Goal: Information Seeking & Learning: Learn about a topic

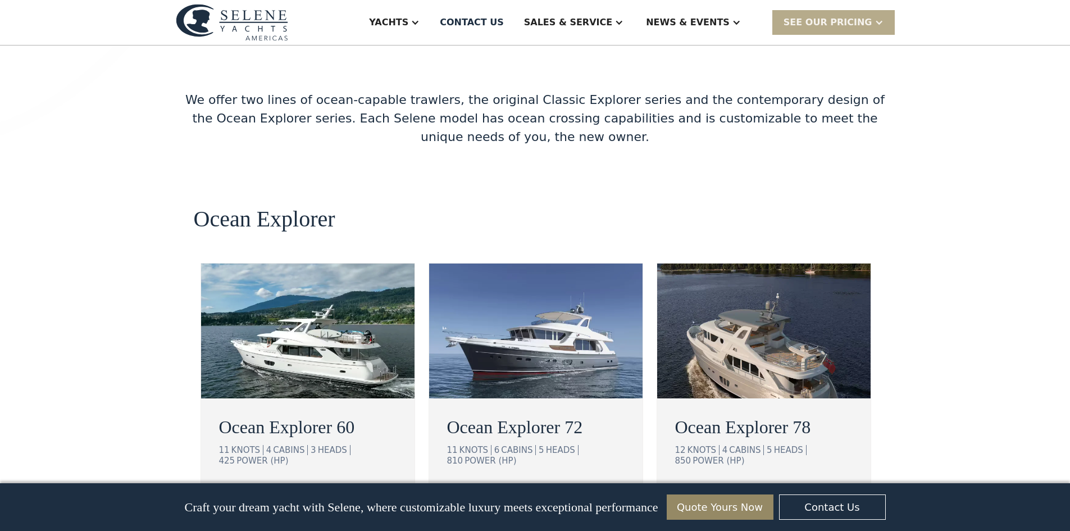
scroll to position [1854, 0]
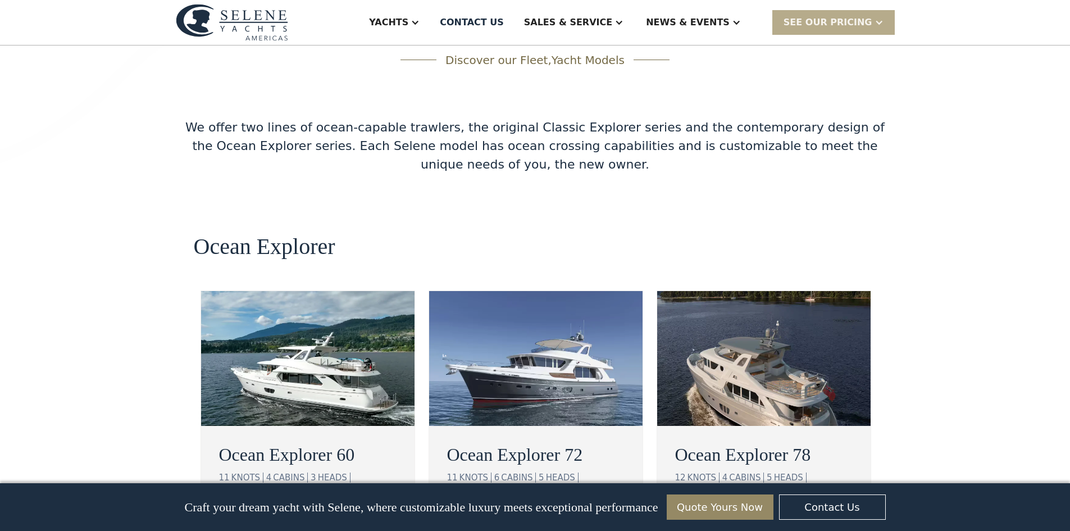
click at [307, 309] on img at bounding box center [307, 358] width 213 height 135
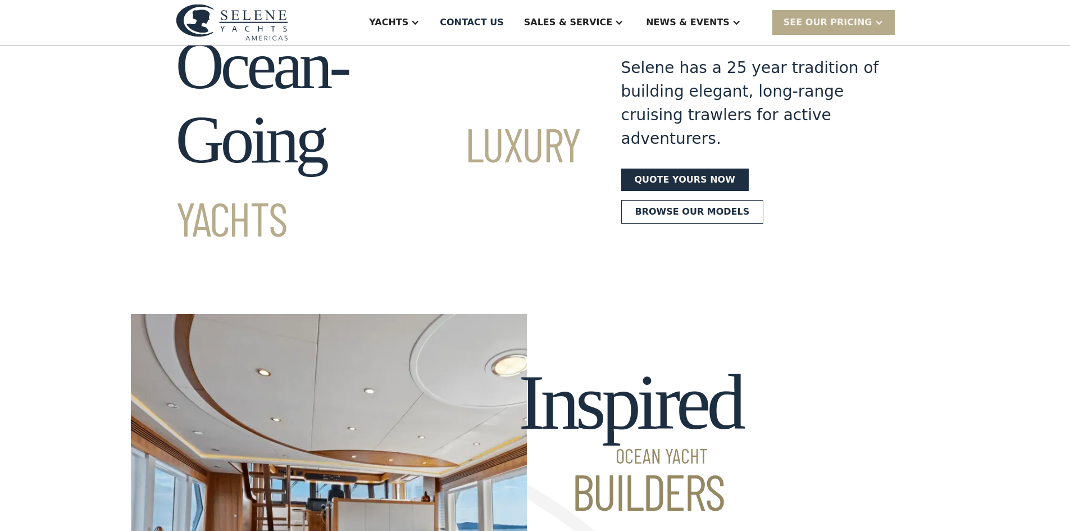
scroll to position [0, 0]
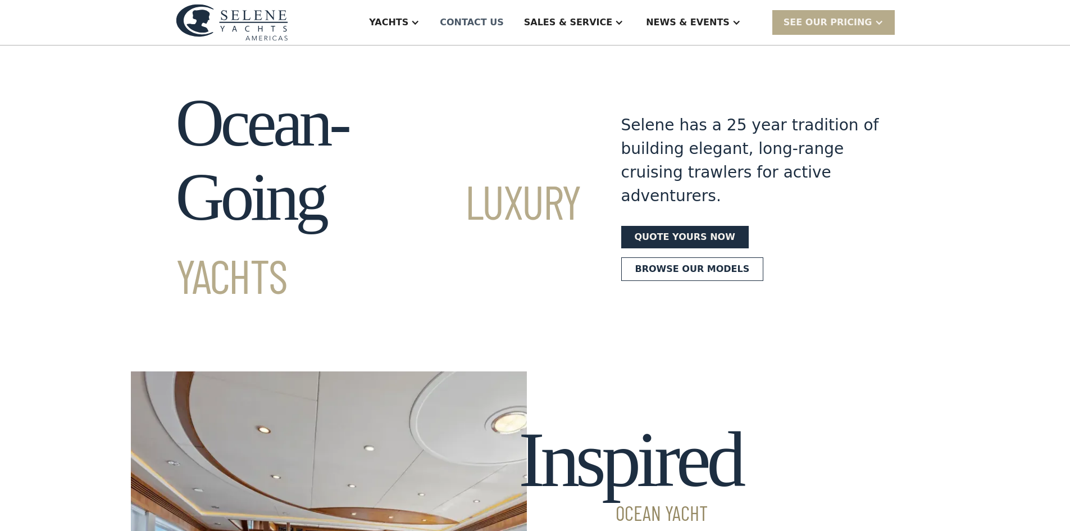
click at [504, 23] on div "Contact US" at bounding box center [472, 22] width 64 height 13
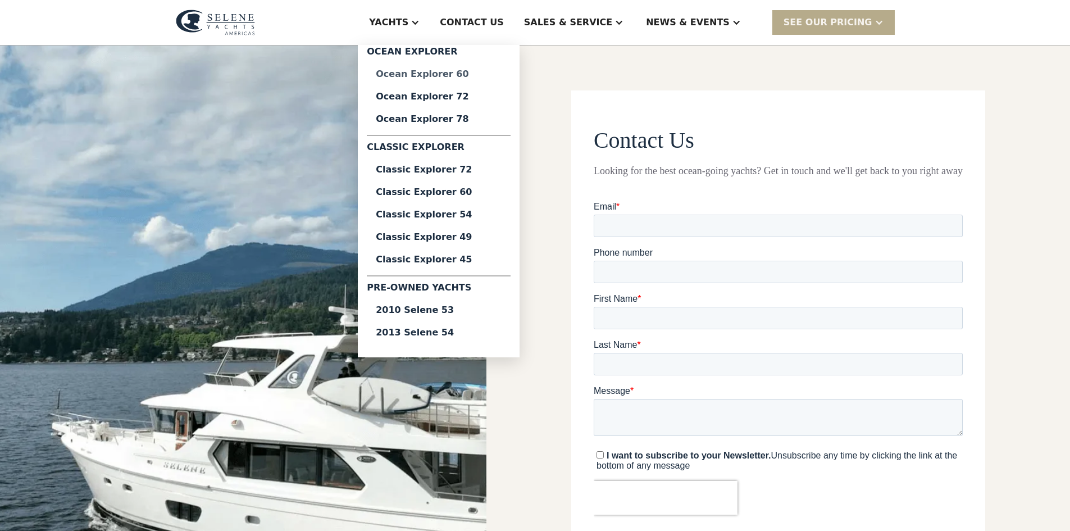
click at [471, 73] on div "Ocean Explorer 60" at bounding box center [439, 74] width 126 height 9
click at [465, 188] on div "Classic Explorer 60" at bounding box center [439, 192] width 126 height 9
